Goal: Transaction & Acquisition: Purchase product/service

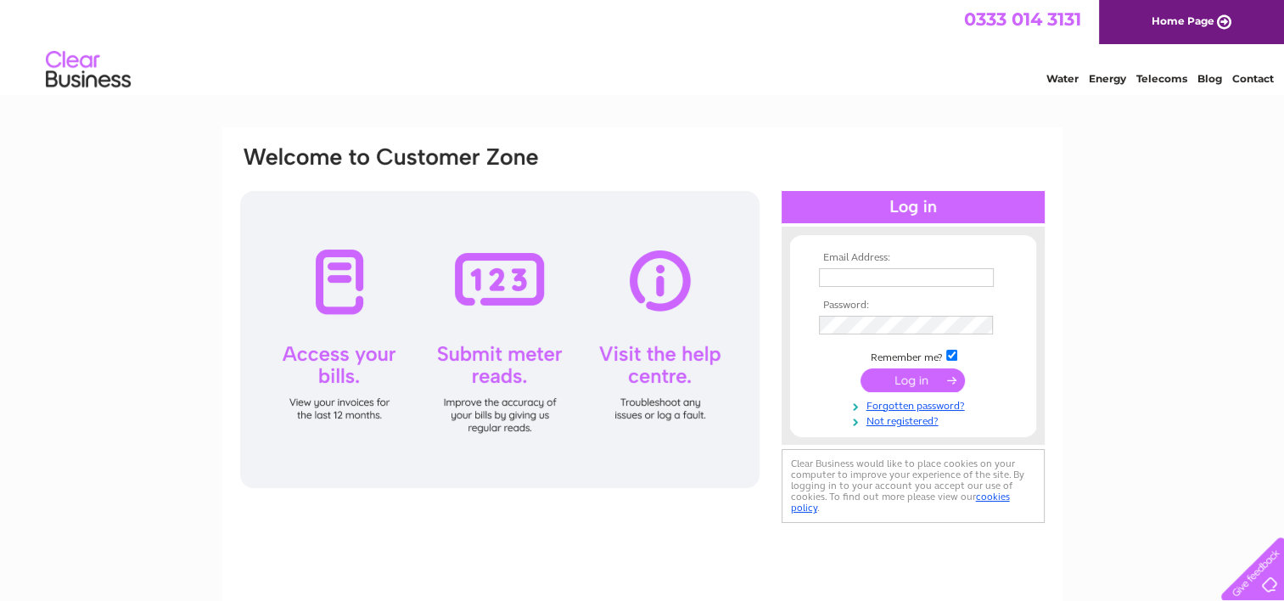
type input "georgegrace1954@hotmail.co.uk"
click at [907, 378] on input "submit" at bounding box center [912, 380] width 104 height 24
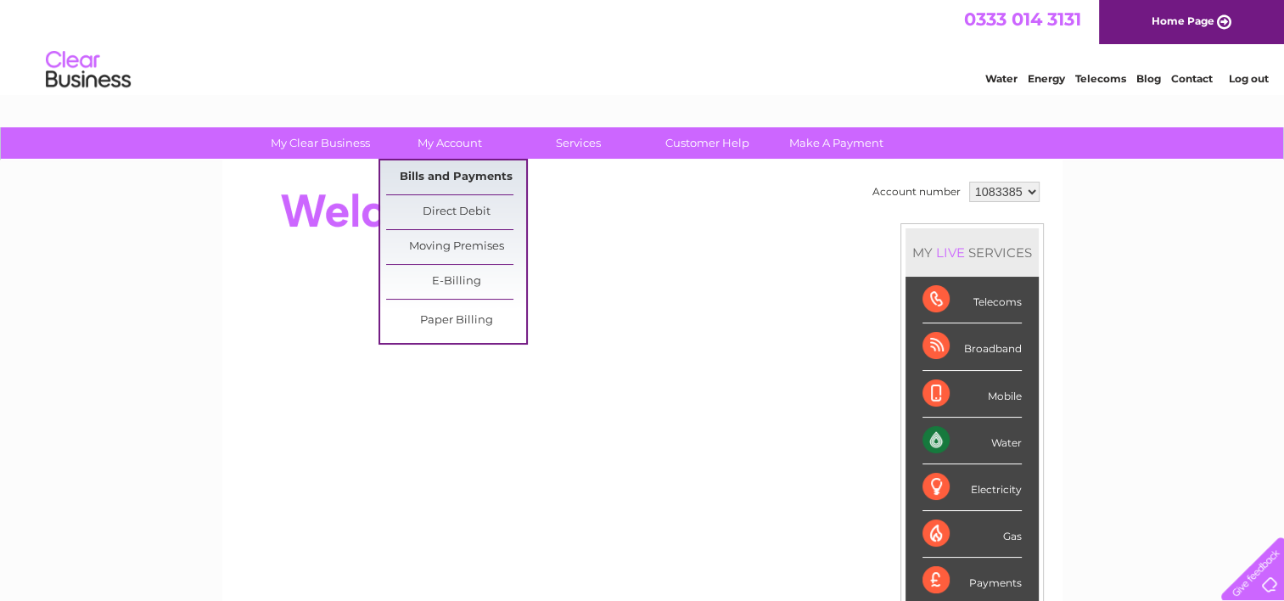
click at [452, 171] on link "Bills and Payments" at bounding box center [456, 177] width 140 height 34
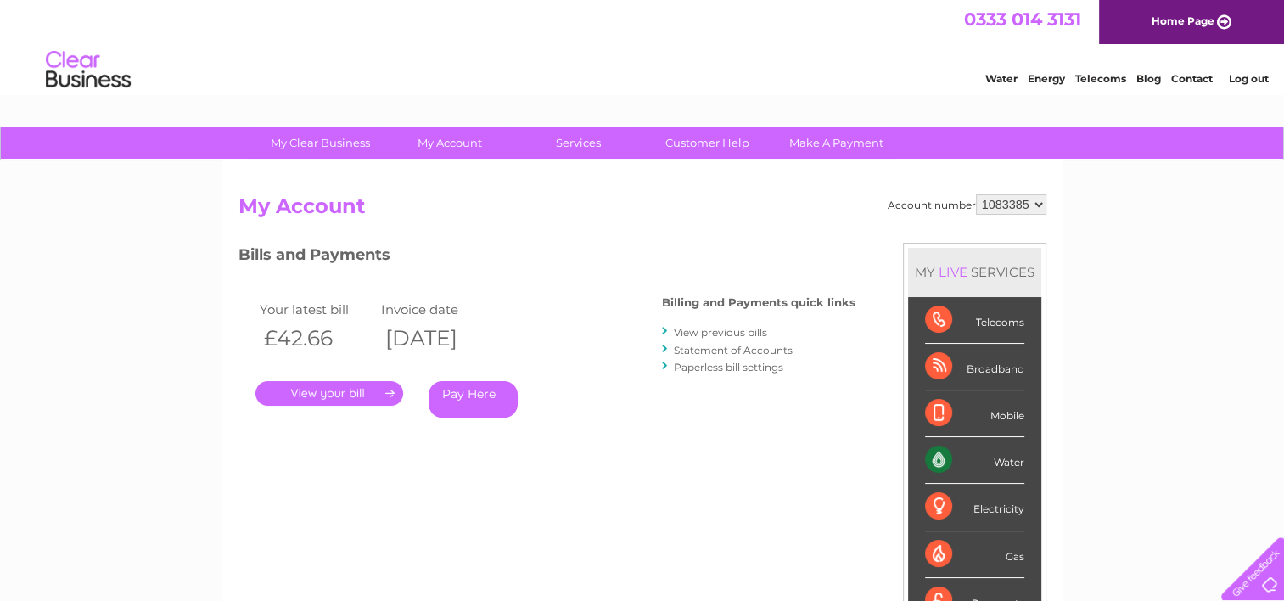
click at [476, 393] on link "Pay Here" at bounding box center [472, 399] width 89 height 36
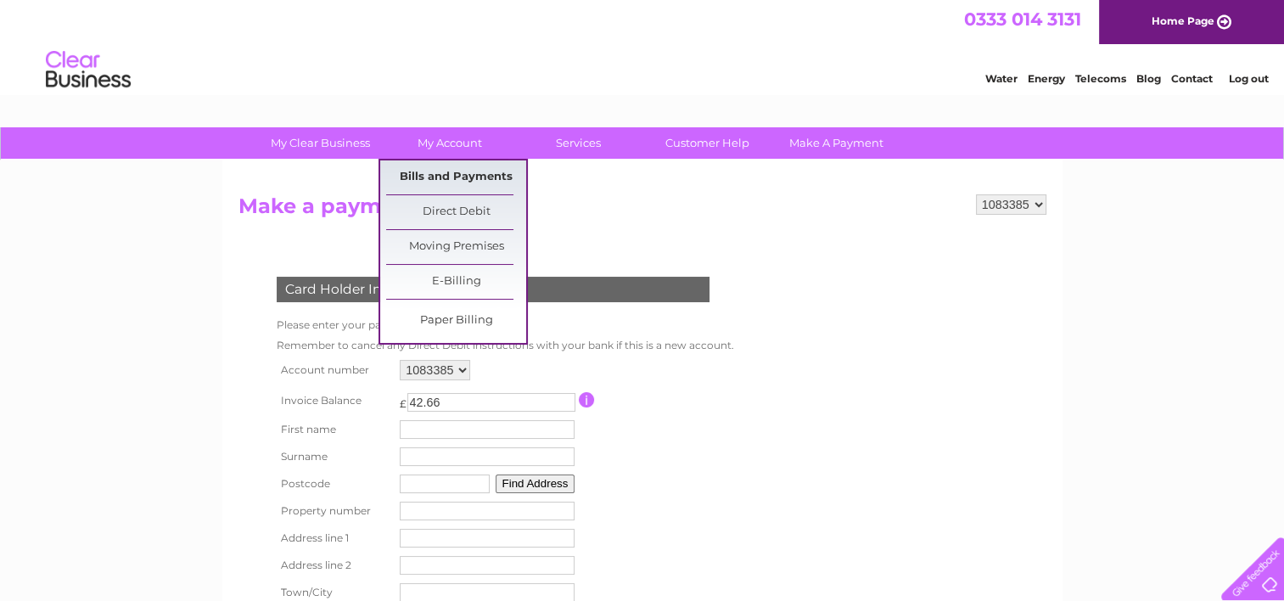
click at [455, 188] on link "Bills and Payments" at bounding box center [456, 177] width 140 height 34
click at [474, 173] on link "Bills and Payments" at bounding box center [456, 177] width 140 height 34
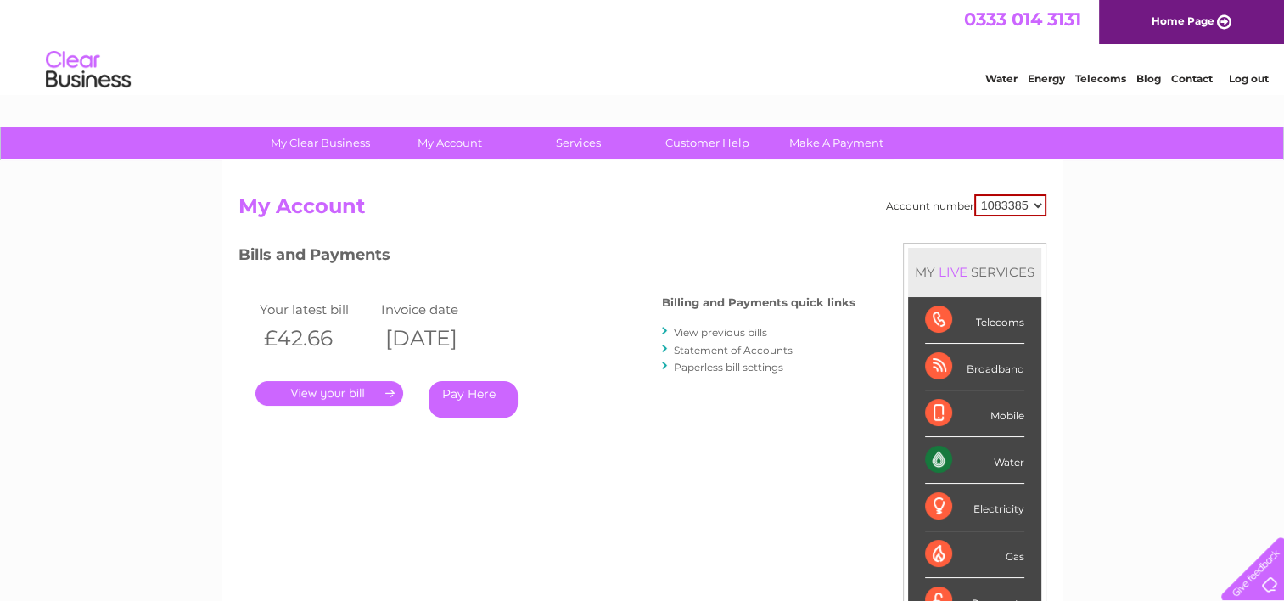
click at [320, 393] on link "." at bounding box center [329, 393] width 148 height 25
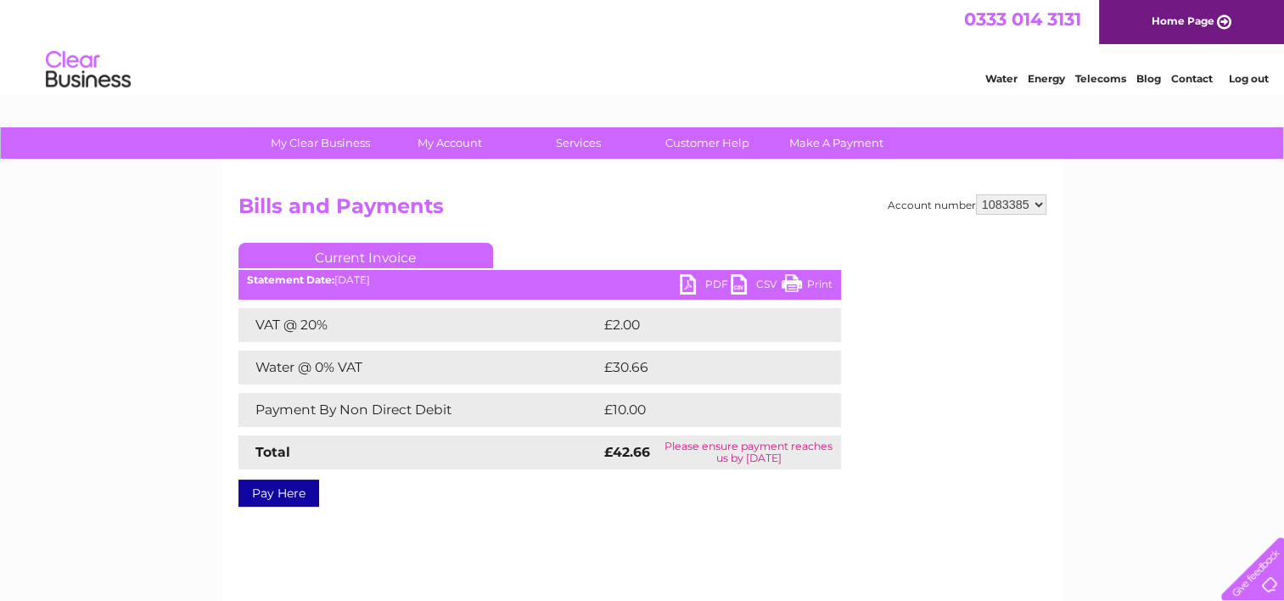
click at [295, 495] on link "Pay Here" at bounding box center [278, 492] width 81 height 27
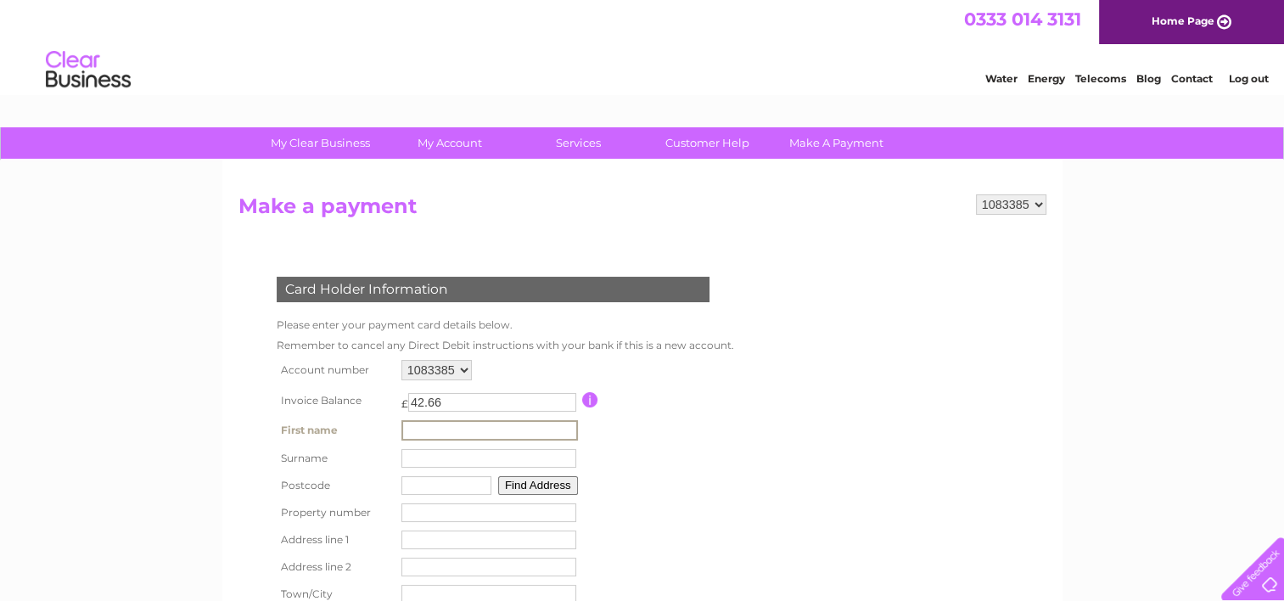
click at [414, 429] on input "text" at bounding box center [489, 430] width 176 height 20
type input "Elizabeth"
type input "Grace"
type input "G83 0NF"
type input "2/2 STEVENSONS BUILDING SUSANNAH STREET"
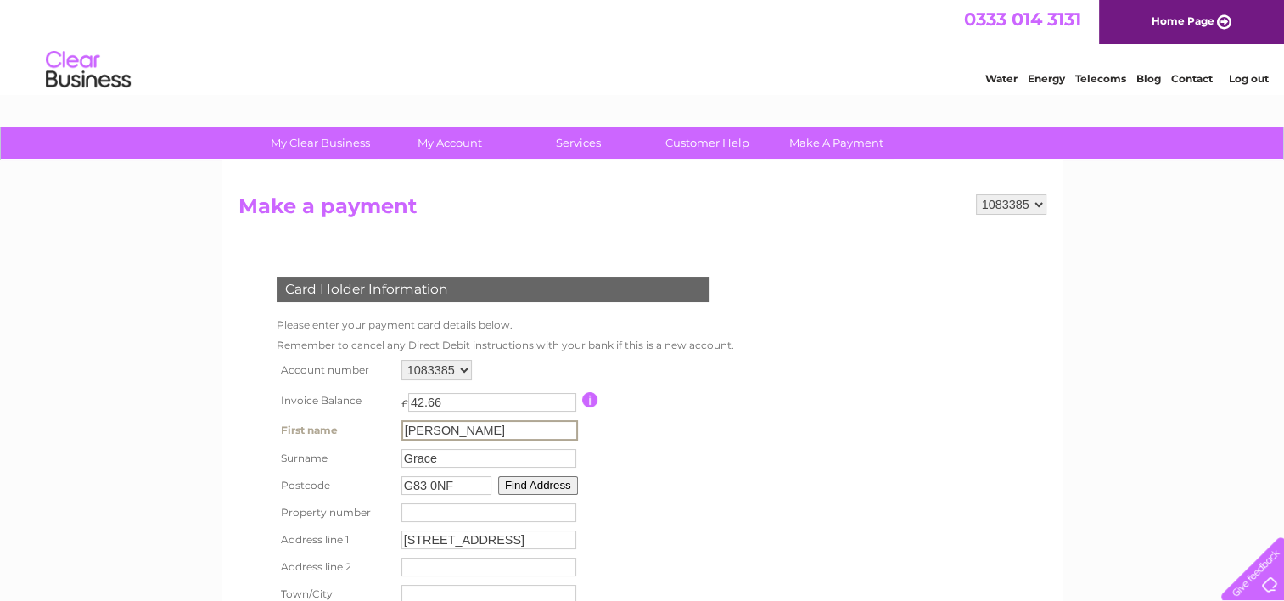
type input "ALEXANDRIA"
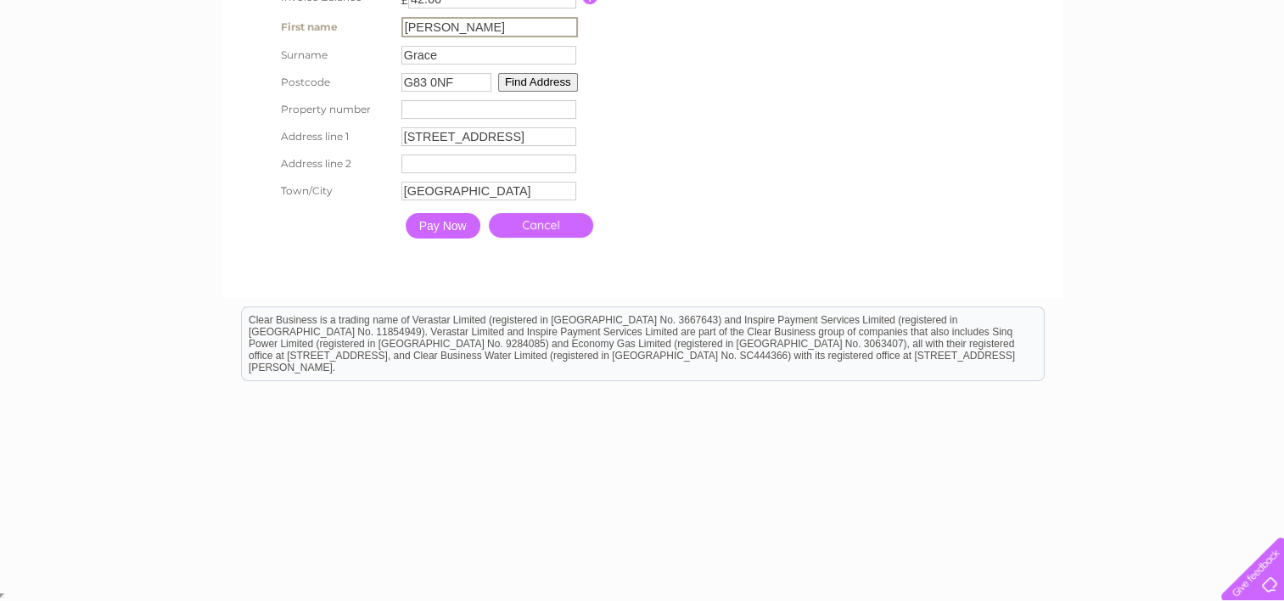
scroll to position [403, 0]
click at [440, 230] on input "Pay Now" at bounding box center [441, 225] width 75 height 25
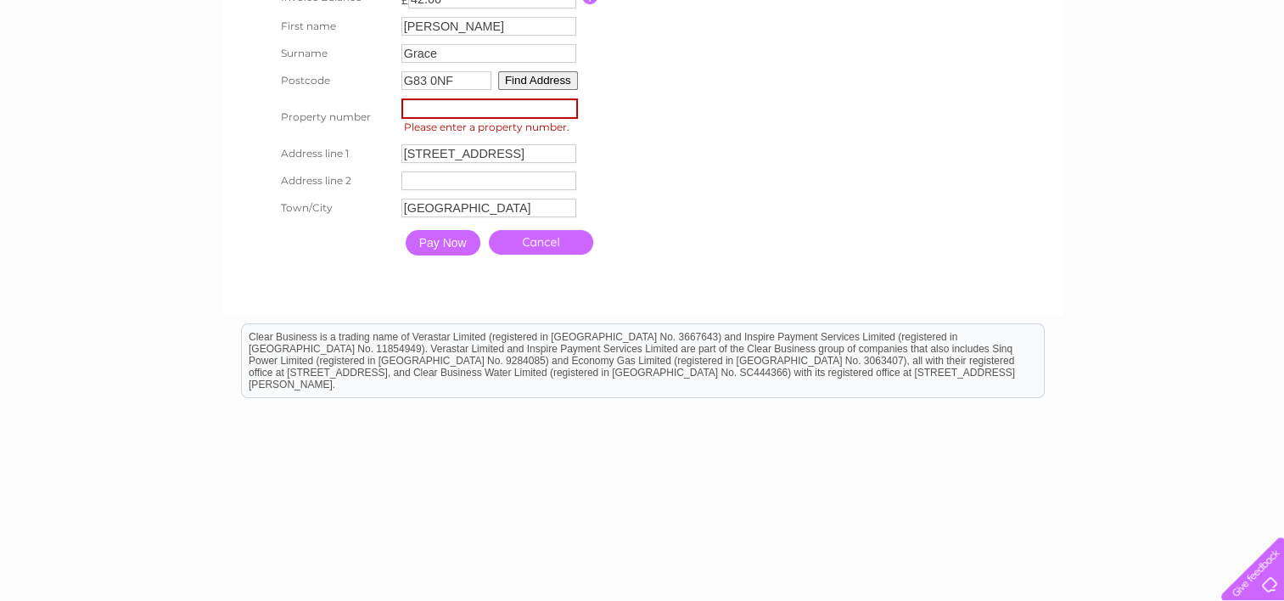
click at [439, 246] on input "Pay Now" at bounding box center [443, 242] width 75 height 25
click at [452, 238] on input "Pay Now" at bounding box center [443, 242] width 75 height 25
click at [414, 110] on input "number" at bounding box center [489, 108] width 176 height 20
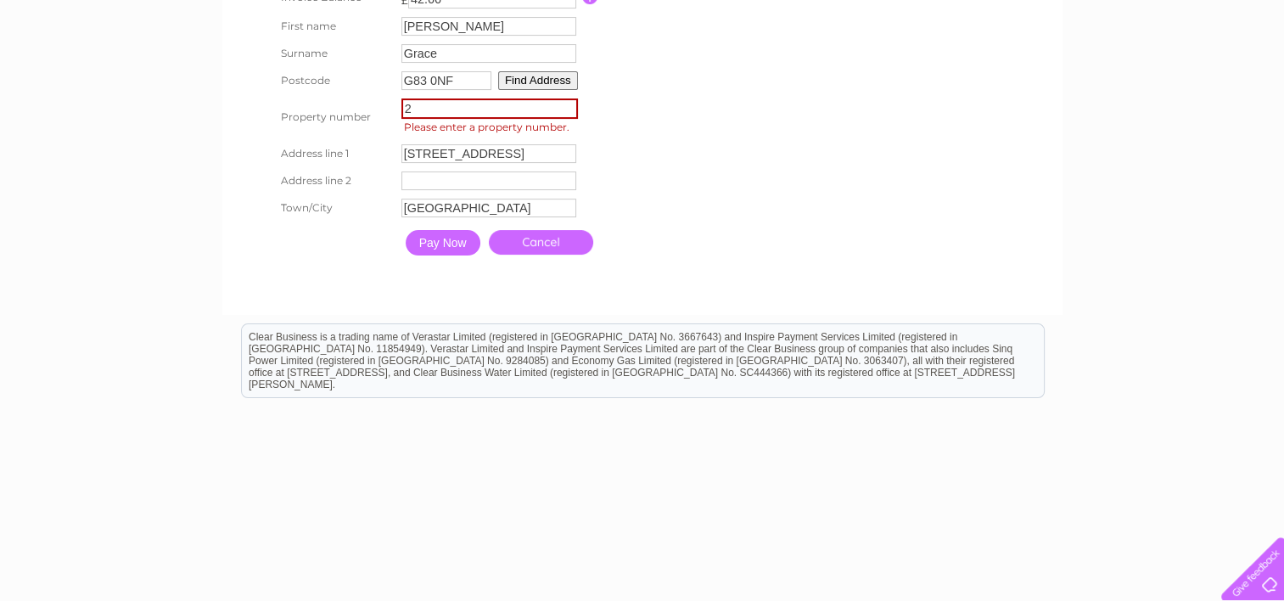
type input "2"
click at [435, 241] on input "Pay Now" at bounding box center [441, 240] width 75 height 25
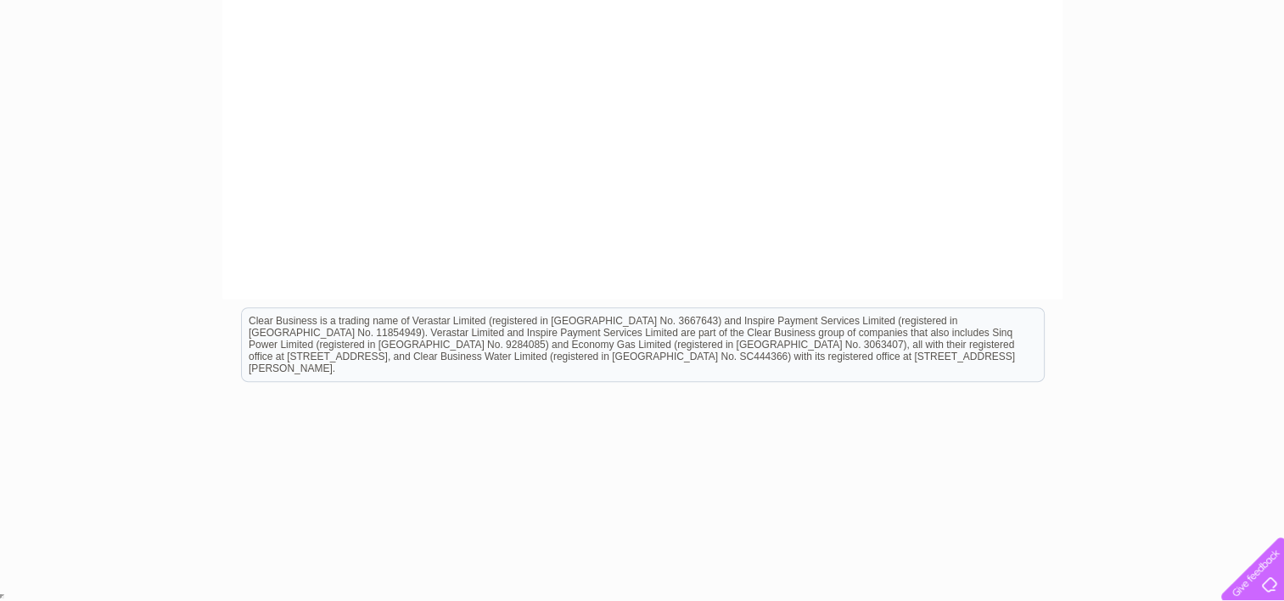
scroll to position [202, 0]
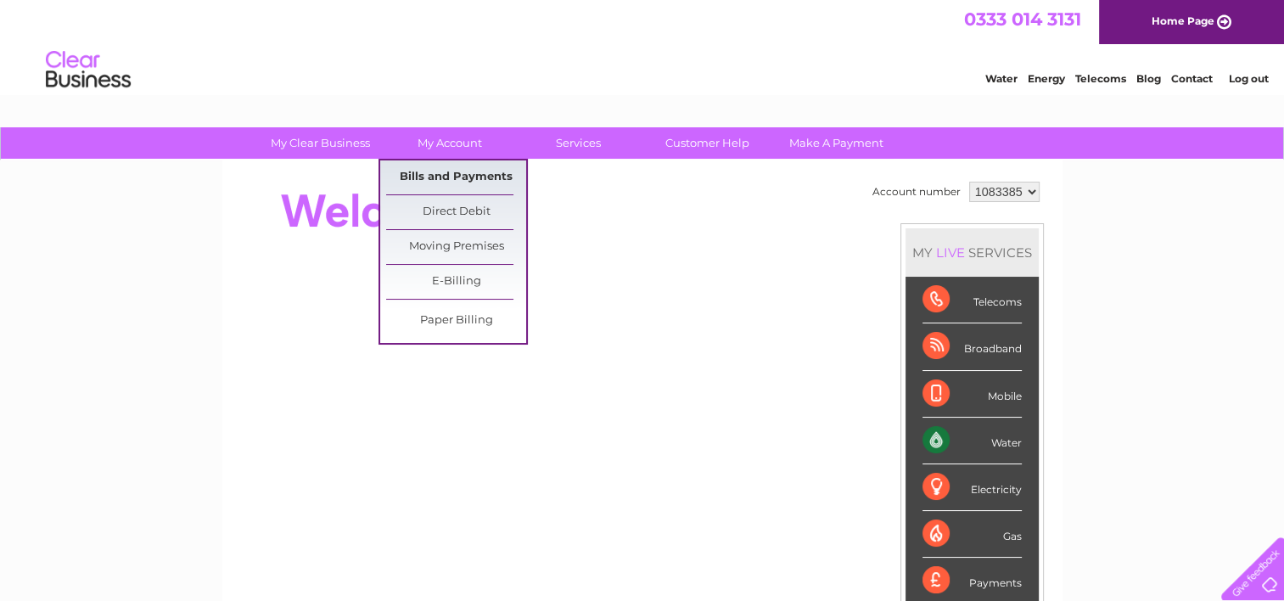
click at [455, 171] on link "Bills and Payments" at bounding box center [456, 177] width 140 height 34
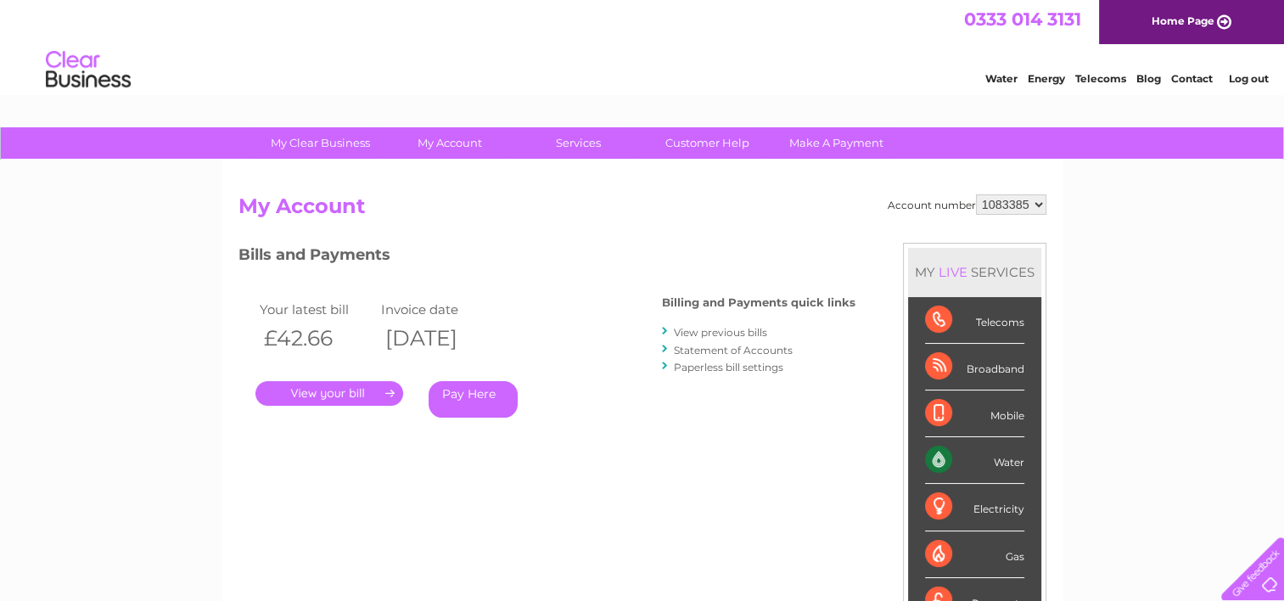
click at [730, 331] on link "View previous bills" at bounding box center [720, 332] width 93 height 13
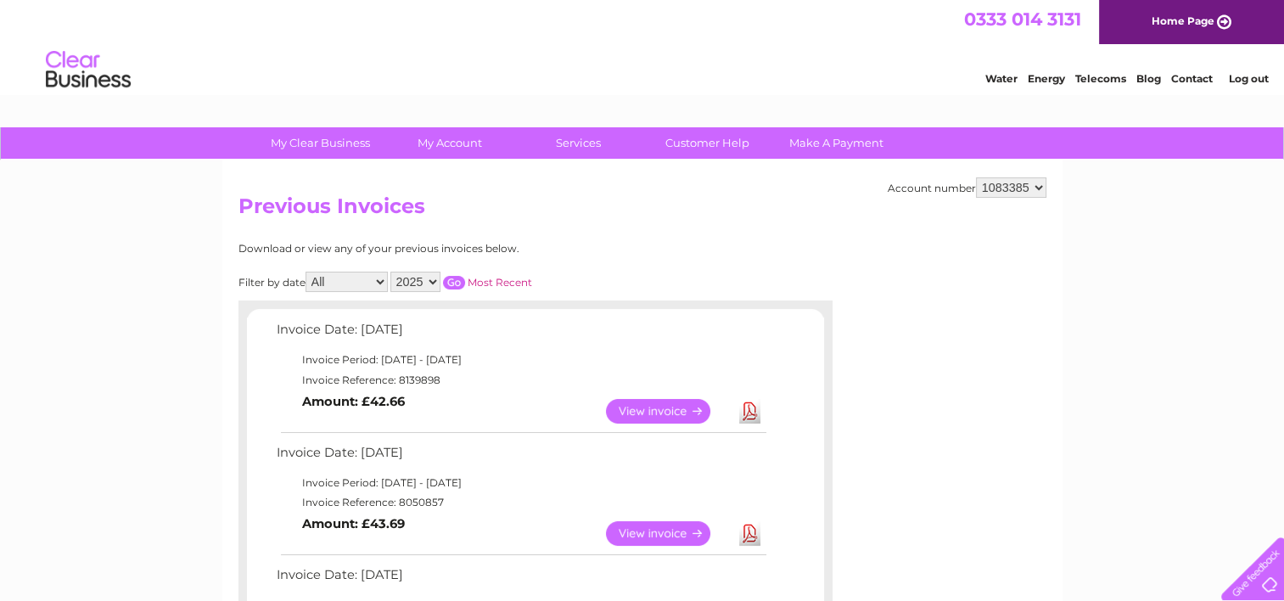
click at [669, 535] on link "View" at bounding box center [668, 533] width 125 height 25
